Goal: Information Seeking & Learning: Check status

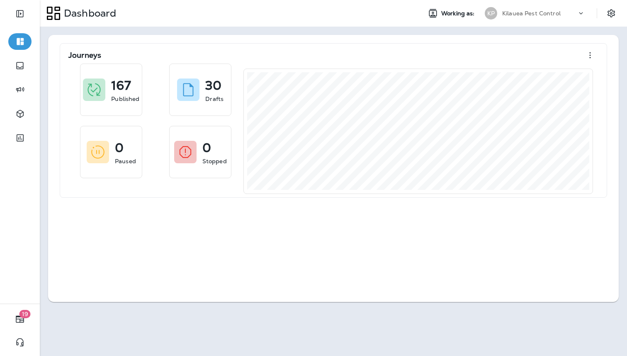
click at [121, 257] on div "Journeys 167 Published 30 Drafts 0 Paused 0 Stopped" at bounding box center [333, 168] width 571 height 267
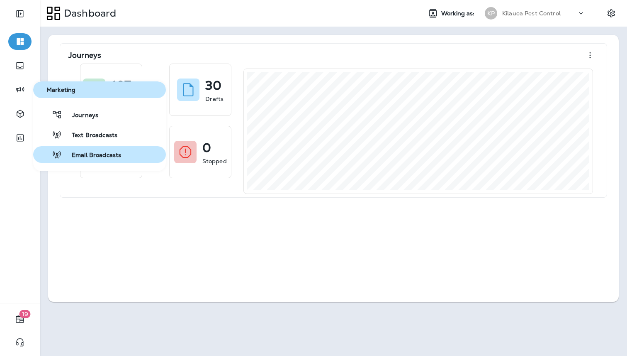
click at [68, 149] on button "Email Broadcasts" at bounding box center [99, 154] width 133 height 17
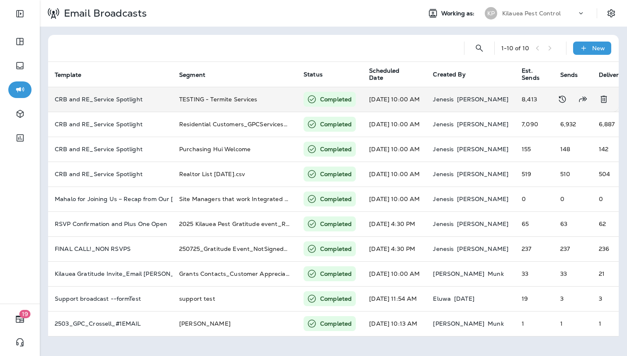
click at [280, 105] on td "TESTING - Termite Services" at bounding box center [235, 99] width 124 height 25
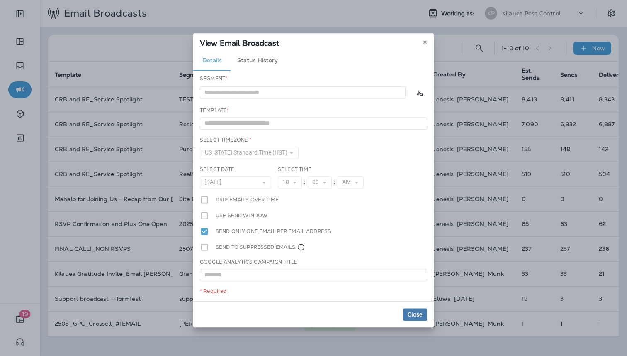
type input "**********"
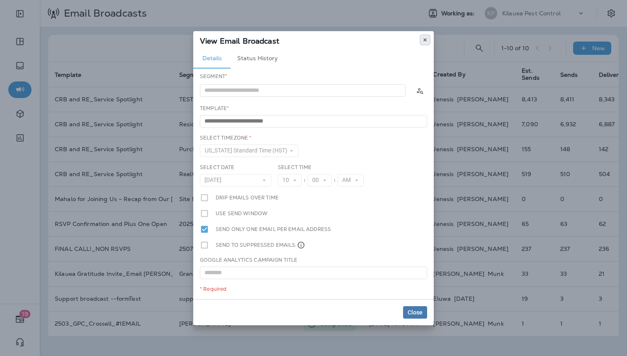
click at [425, 40] on icon at bounding box center [425, 39] width 5 height 5
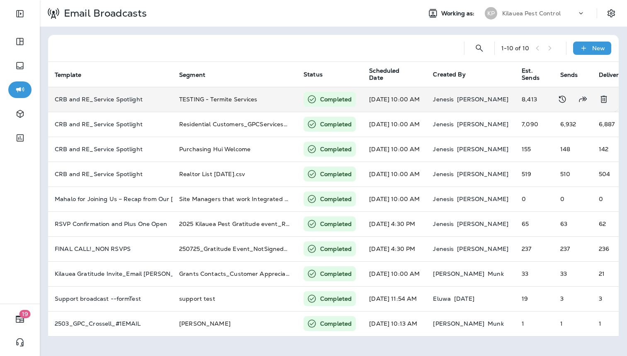
click at [482, 106] on td "[PERSON_NAME]" at bounding box center [471, 99] width 89 height 25
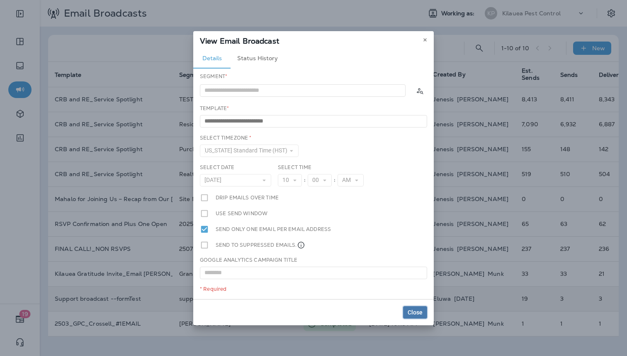
click at [405, 307] on button "Close" at bounding box center [415, 312] width 24 height 12
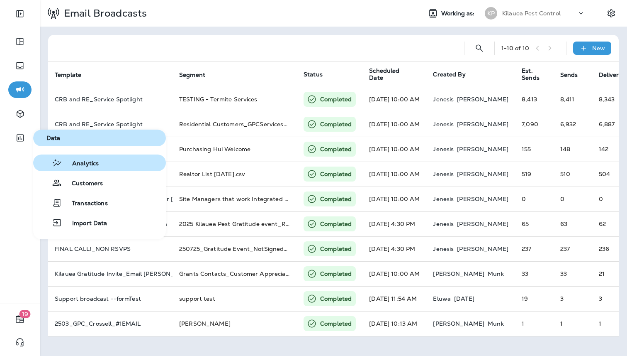
click at [62, 158] on icon "button" at bounding box center [57, 163] width 10 height 10
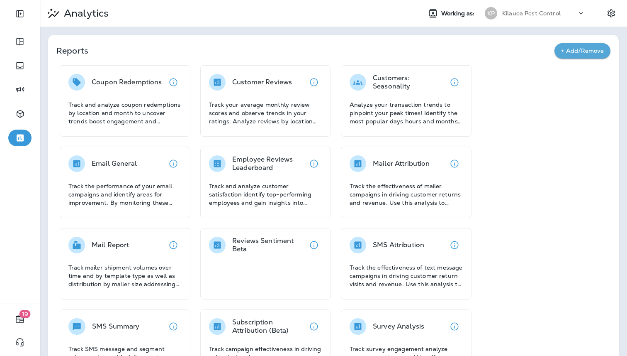
click at [289, 41] on div "Reports + Add/Remove Coupon Redemptions Track and analyze coupon redemptions by…" at bounding box center [333, 252] width 571 height 435
click at [137, 53] on p "Reports" at bounding box center [305, 51] width 498 height 12
